Goal: Task Accomplishment & Management: Complete application form

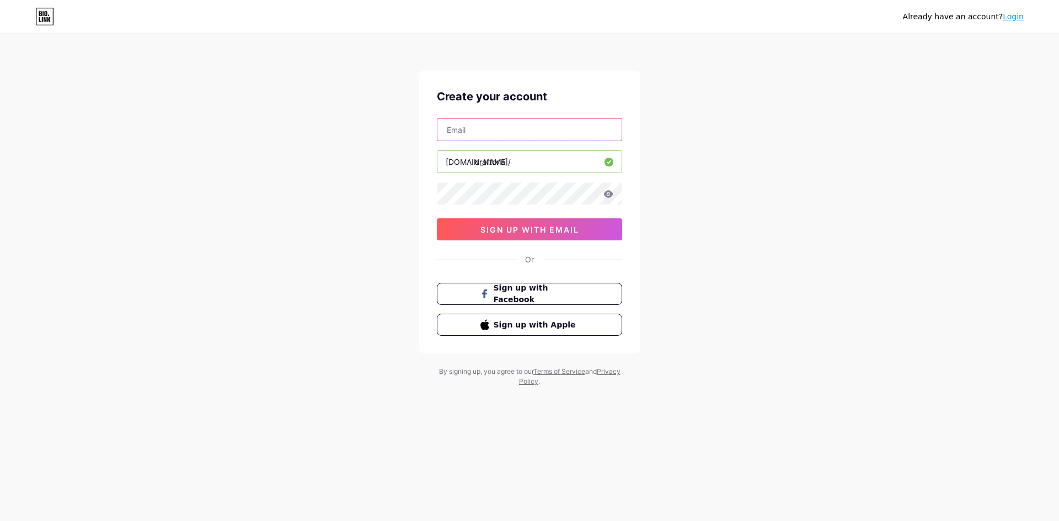
click at [488, 133] on input "text" at bounding box center [529, 130] width 184 height 22
type input "[EMAIL_ADDRESS][DOMAIN_NAME]"
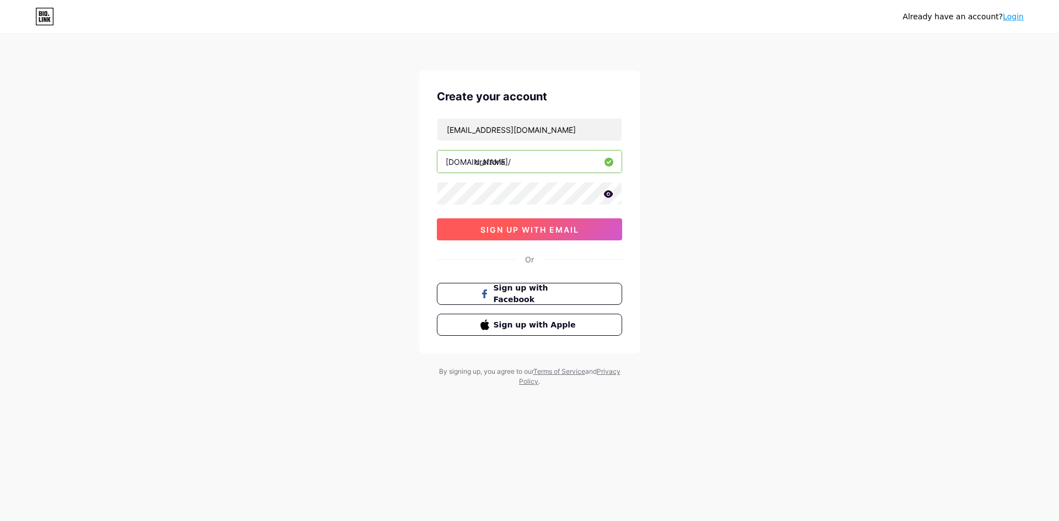
click at [527, 227] on span "sign up with email" at bounding box center [529, 229] width 99 height 9
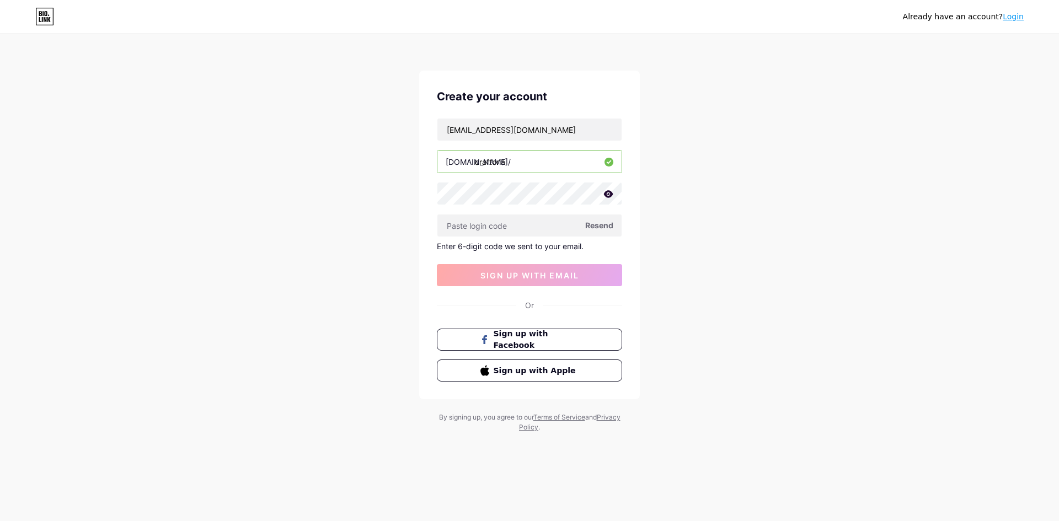
click at [601, 226] on span "Resend" at bounding box center [599, 226] width 28 height 12
click at [492, 226] on input "text" at bounding box center [529, 226] width 184 height 22
click at [595, 225] on span "Resend" at bounding box center [599, 226] width 28 height 12
drag, startPoint x: 566, startPoint y: 135, endPoint x: 392, endPoint y: 135, distance: 173.8
click at [392, 135] on div "Already have an account? Login Create your account [EMAIL_ADDRESS][DOMAIN_NAME]…" at bounding box center [529, 234] width 1059 height 468
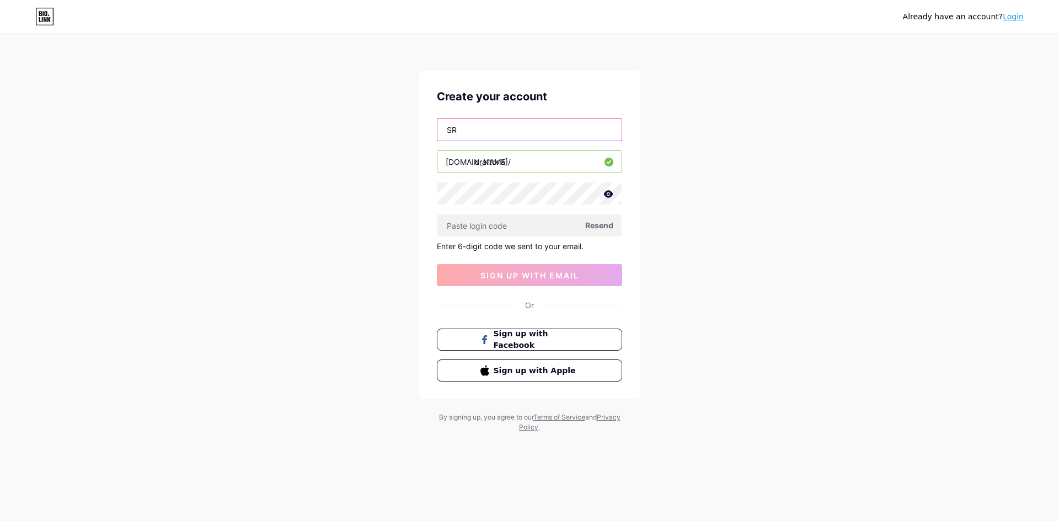
type input "S"
type input "[EMAIL_ADDRESS][DOMAIN_NAME]"
click at [536, 284] on button "sign up with email" at bounding box center [529, 275] width 185 height 22
click at [588, 137] on input "[EMAIL_ADDRESS][DOMAIN_NAME]" at bounding box center [529, 130] width 184 height 22
click at [513, 271] on span "sign up with email" at bounding box center [529, 275] width 99 height 9
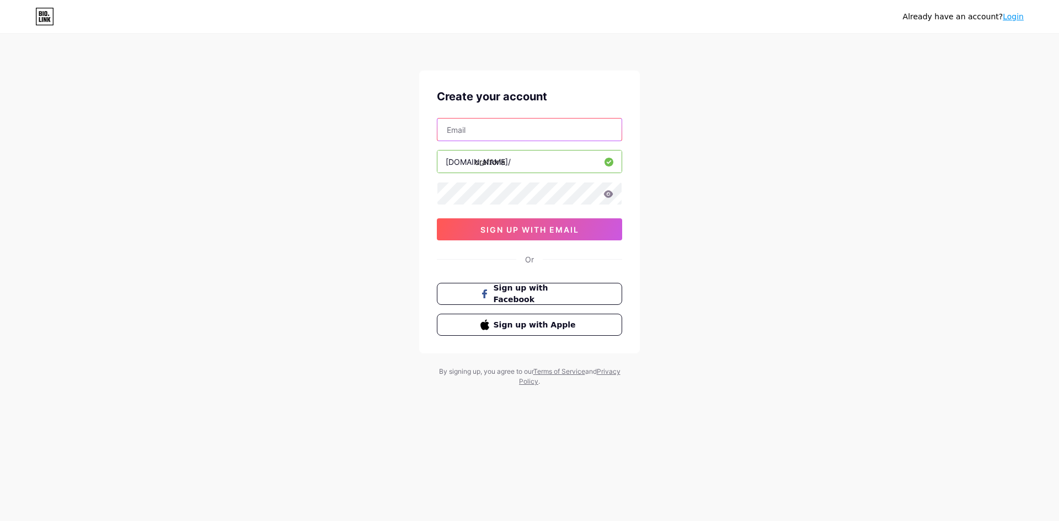
click at [490, 130] on input "text" at bounding box center [529, 130] width 184 height 22
type input "[EMAIL_ADDRESS][DOMAIN_NAME]"
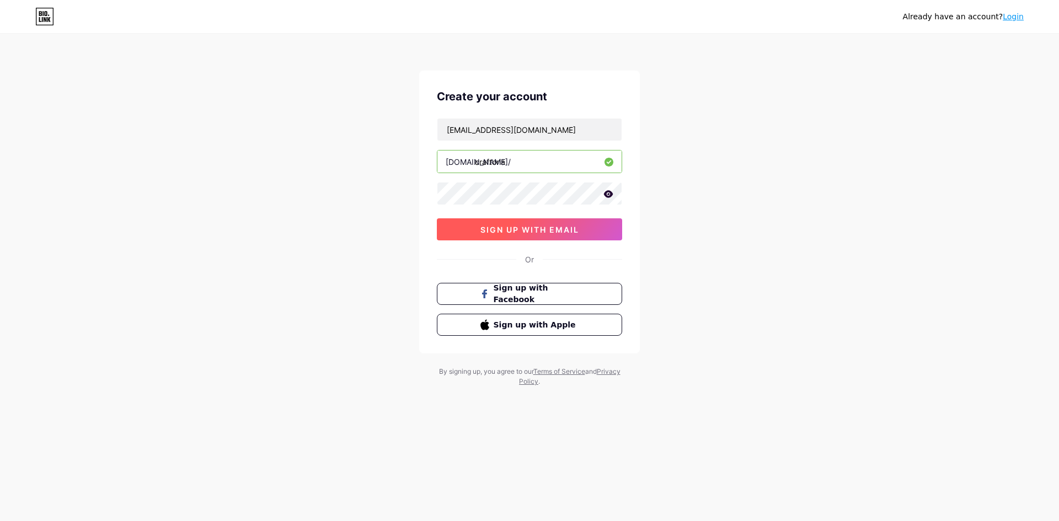
click at [517, 228] on span "sign up with email" at bounding box center [529, 229] width 99 height 9
